Goal: Task Accomplishment & Management: Use online tool/utility

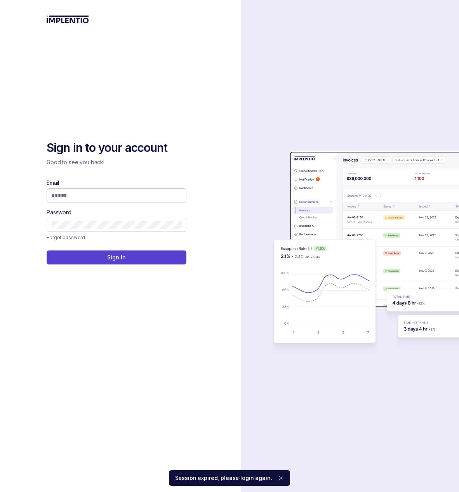
click at [93, 198] on input "Email" at bounding box center [117, 195] width 130 height 8
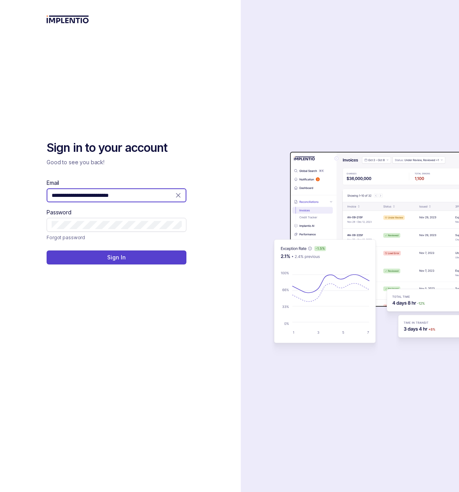
type input "**********"
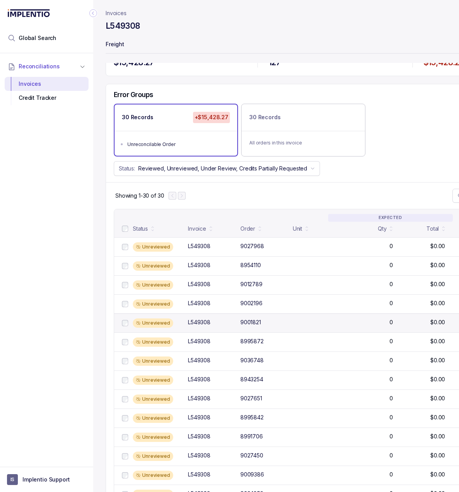
scroll to position [19, 0]
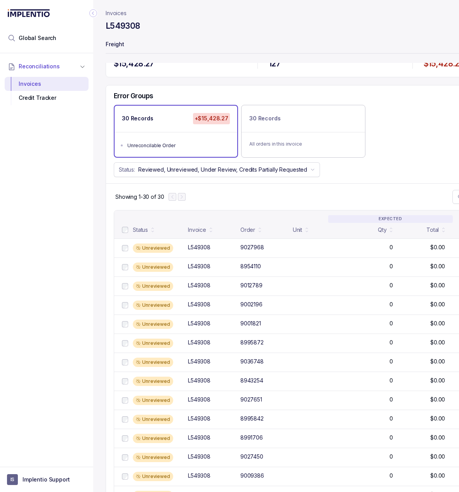
click at [291, 26] on div "L549308 Download Credit Request CSV" at bounding box center [335, 27] width 459 height 14
